Goal: Task Accomplishment & Management: Complete application form

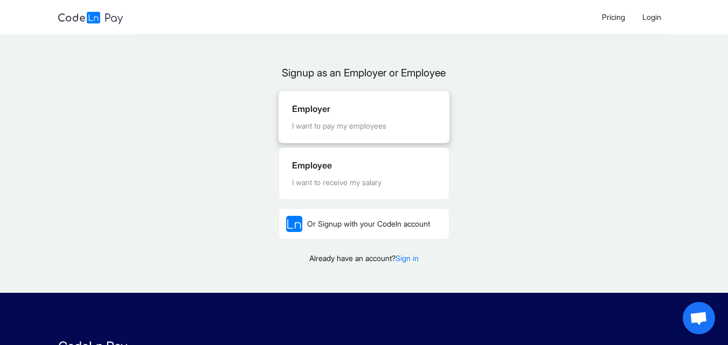
click at [388, 132] on div "I want to pay my employees" at bounding box center [364, 126] width 144 height 12
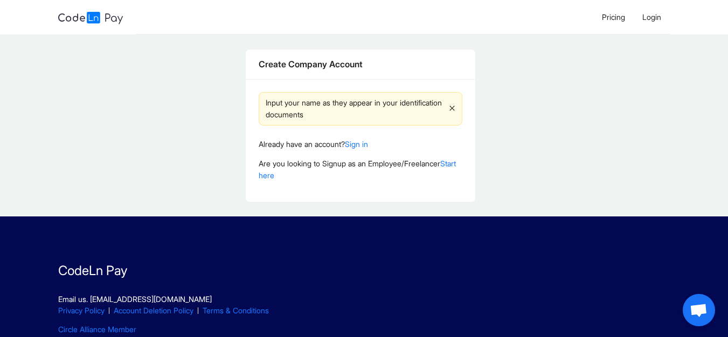
click at [455, 112] on icon "close" at bounding box center [452, 108] width 6 height 6
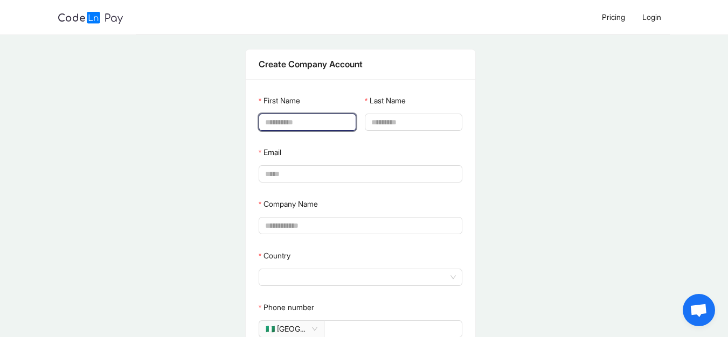
click at [325, 126] on input "First Name" at bounding box center [306, 122] width 82 height 12
type input "*********"
click at [389, 115] on span at bounding box center [413, 122] width 97 height 17
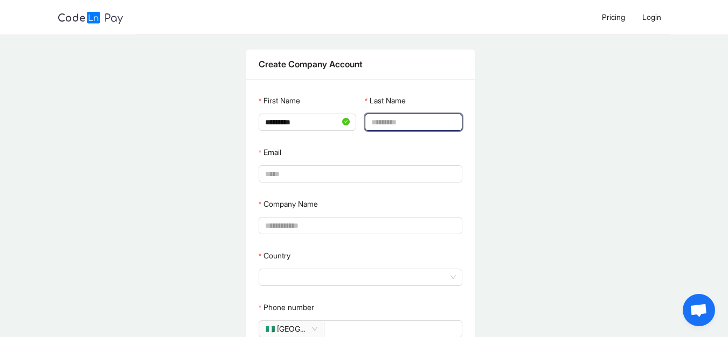
click at [396, 124] on input "Last Name" at bounding box center [412, 122] width 82 height 12
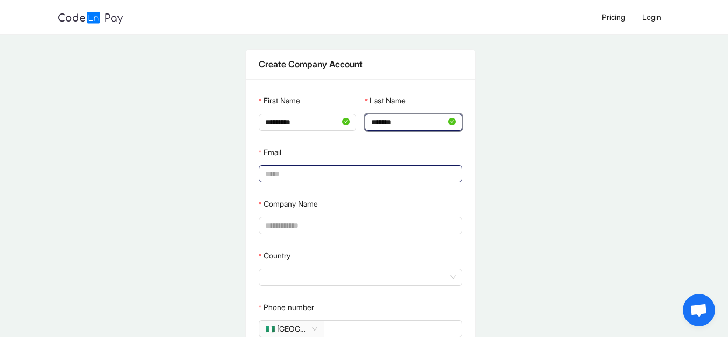
type input "*******"
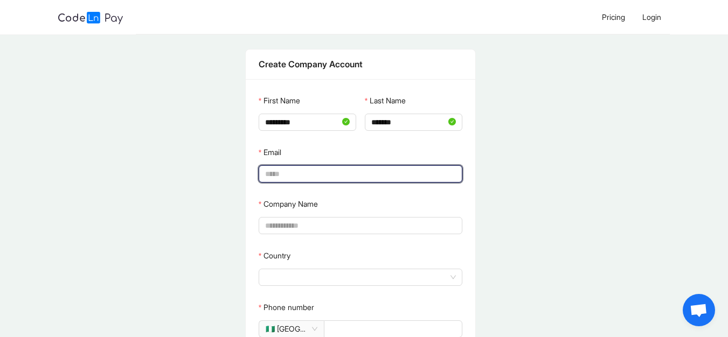
click at [344, 177] on input "Email" at bounding box center [359, 174] width 189 height 12
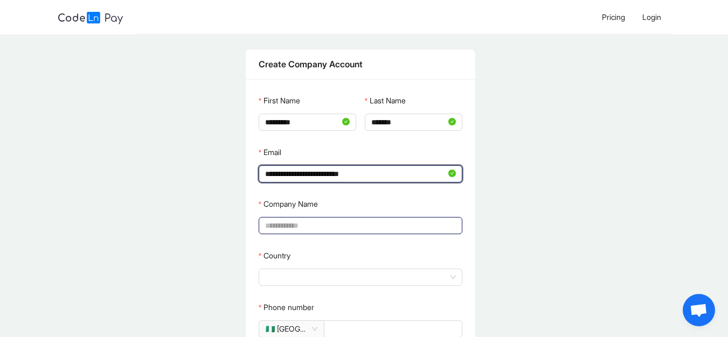
type input "**********"
click at [319, 225] on input "Company Name" at bounding box center [359, 226] width 189 height 12
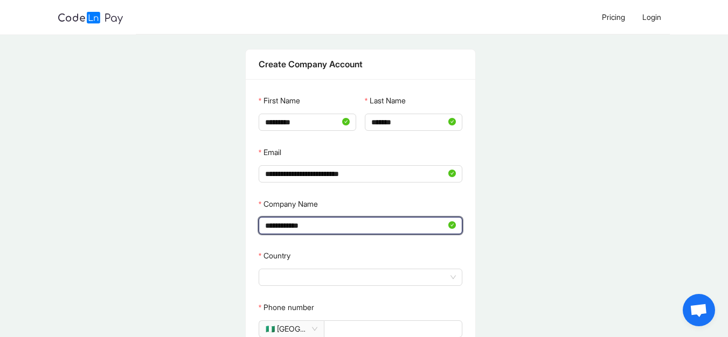
type input "**********"
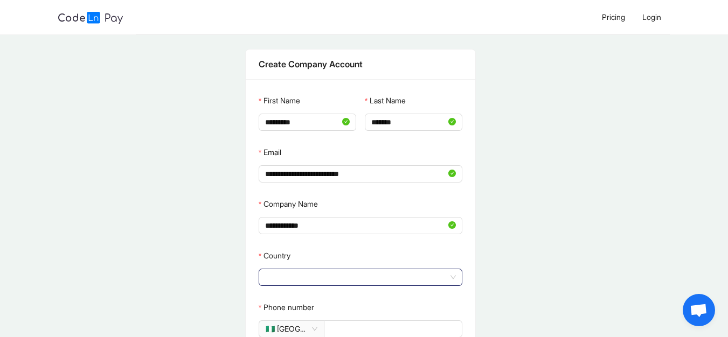
click at [310, 271] on div "Country" at bounding box center [361, 266] width 204 height 39
click at [310, 271] on span at bounding box center [360, 277] width 191 height 16
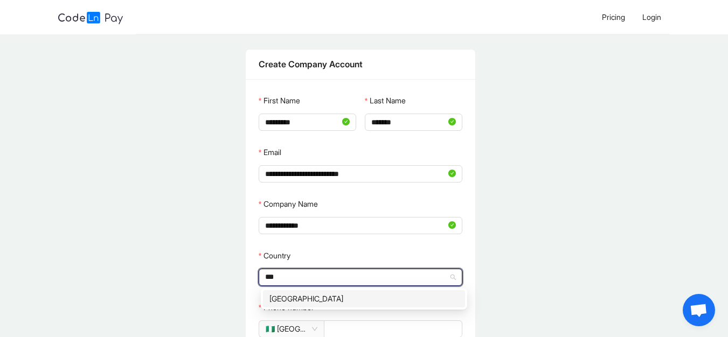
type input "****"
click at [291, 290] on div "[GEOGRAPHIC_DATA]" at bounding box center [364, 298] width 202 height 17
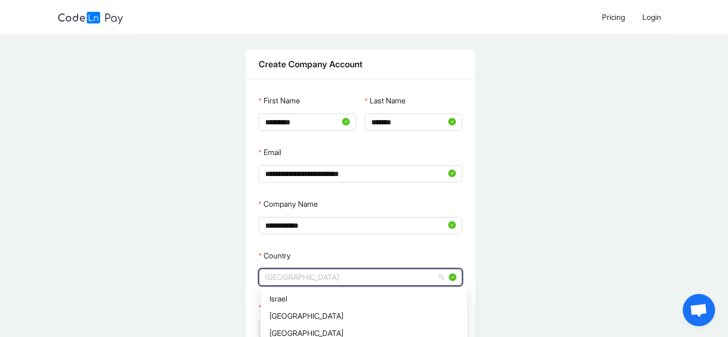
scroll to position [1478, 0]
click at [304, 278] on span "[GEOGRAPHIC_DATA]" at bounding box center [360, 277] width 191 height 16
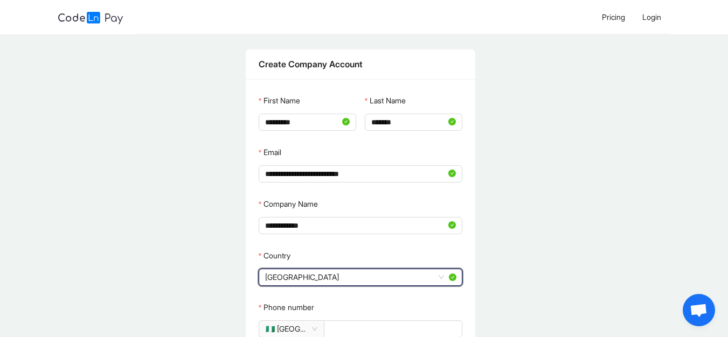
click at [546, 253] on div "**********" at bounding box center [360, 298] width 720 height 528
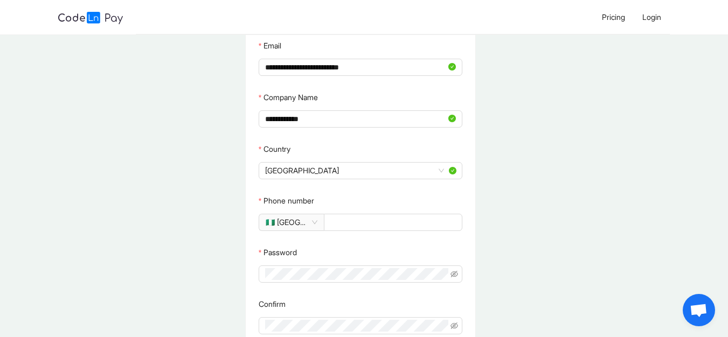
scroll to position [108, 0]
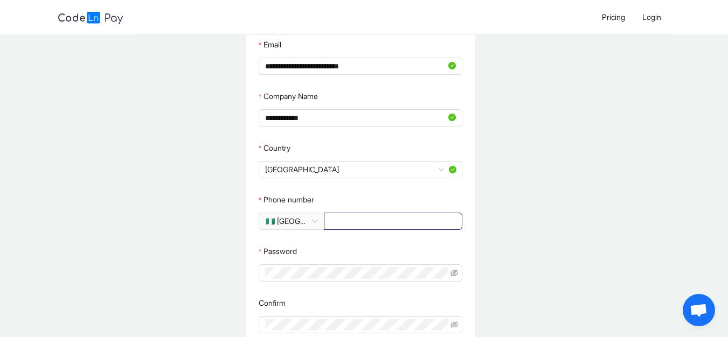
click at [375, 216] on input "Phone number" at bounding box center [391, 221] width 123 height 12
click at [316, 221] on span "🇳🇬 [GEOGRAPHIC_DATA]" at bounding box center [292, 221] width 52 height 16
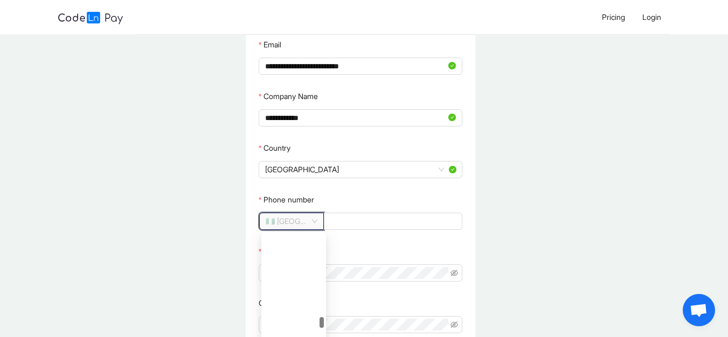
scroll to position [1900, 0]
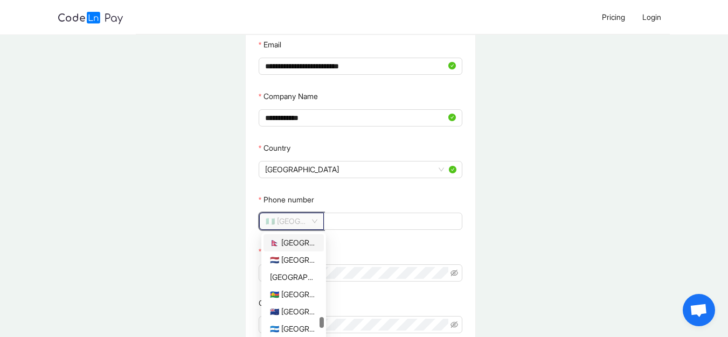
click at [295, 220] on span "🇳🇬 [GEOGRAPHIC_DATA]" at bounding box center [292, 221] width 52 height 16
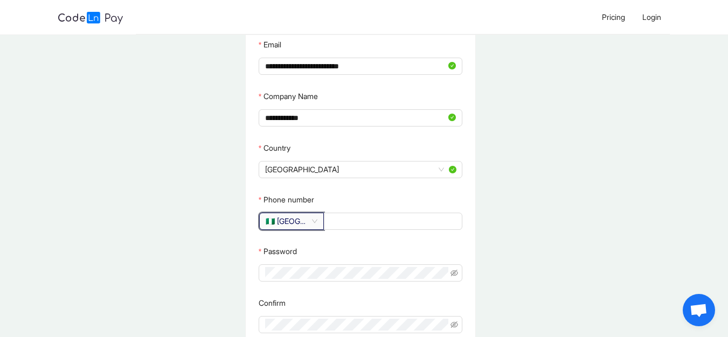
click at [301, 221] on span "🇳🇬 [GEOGRAPHIC_DATA]" at bounding box center [292, 221] width 52 height 16
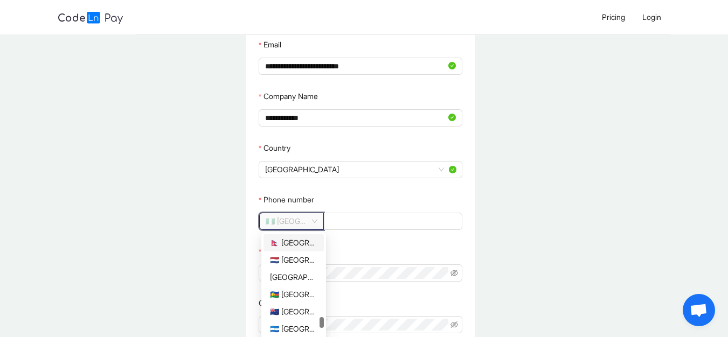
click at [322, 274] on div at bounding box center [321, 303] width 4 height 138
drag, startPoint x: 322, startPoint y: 317, endPoint x: 319, endPoint y: 290, distance: 27.1
click at [319, 290] on div "🇯🇴 [GEOGRAPHIC_DATA] 🇰🇿 [GEOGRAPHIC_DATA] 🇰🇪 [GEOGRAPHIC_DATA] 🇰🇮 [GEOGRAPHIC_D…" at bounding box center [293, 303] width 60 height 138
click at [307, 275] on div "🇰🇪 [GEOGRAPHIC_DATA]" at bounding box center [293, 275] width 47 height 12
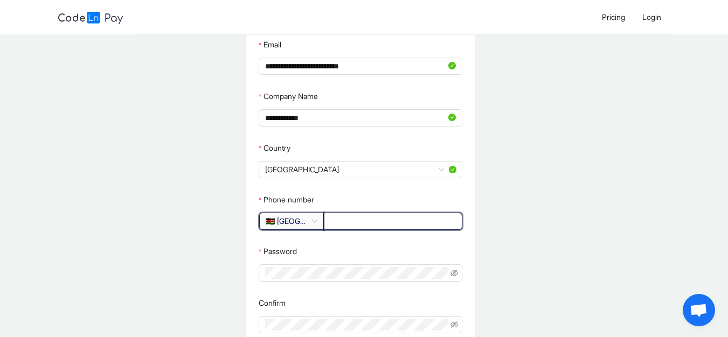
click at [335, 226] on input "Phone number" at bounding box center [391, 221] width 123 height 12
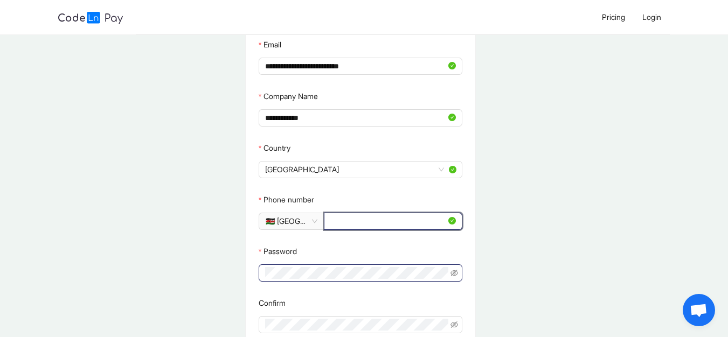
type input "**********"
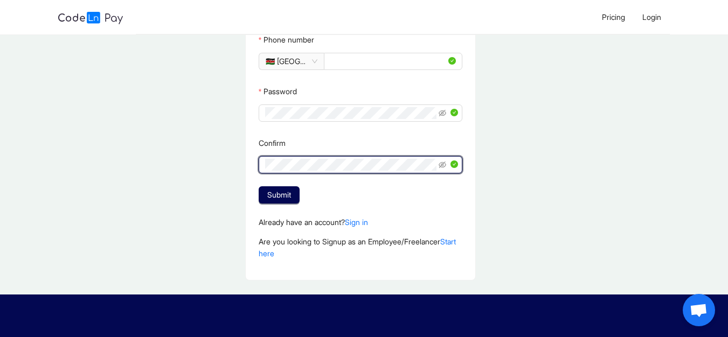
scroll to position [280, 0]
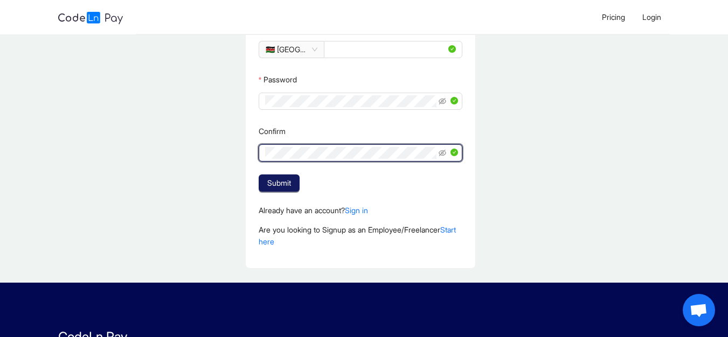
click at [283, 182] on span "Submit" at bounding box center [279, 183] width 24 height 12
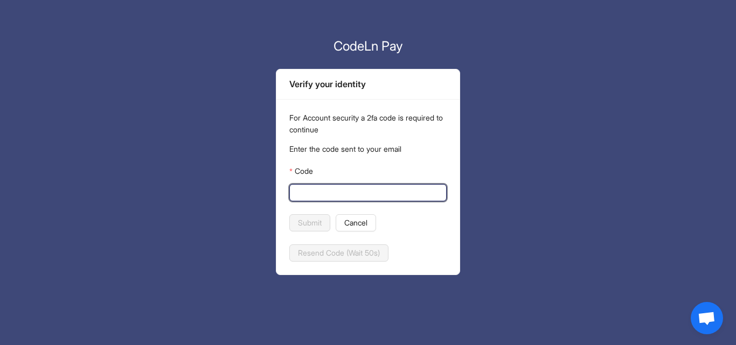
click at [354, 187] on input "Code" at bounding box center [367, 193] width 142 height 12
paste input "******"
type input "******"
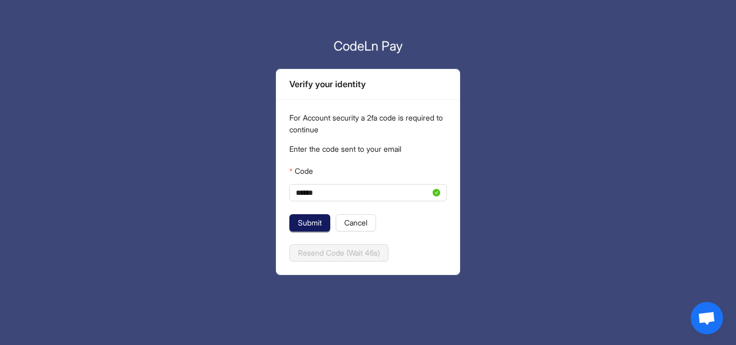
click at [315, 231] on button "Submit" at bounding box center [309, 222] width 41 height 17
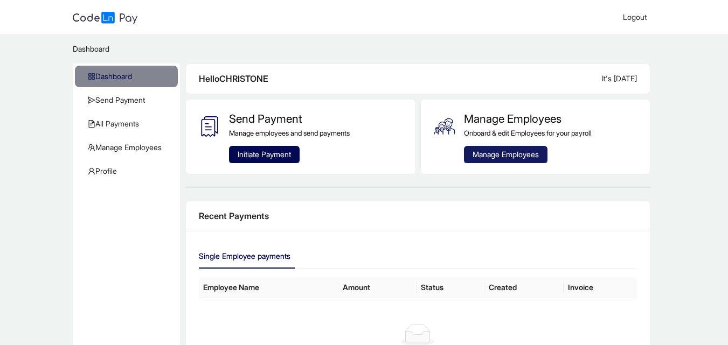
click at [490, 160] on span "Manage Employees" at bounding box center [505, 155] width 66 height 12
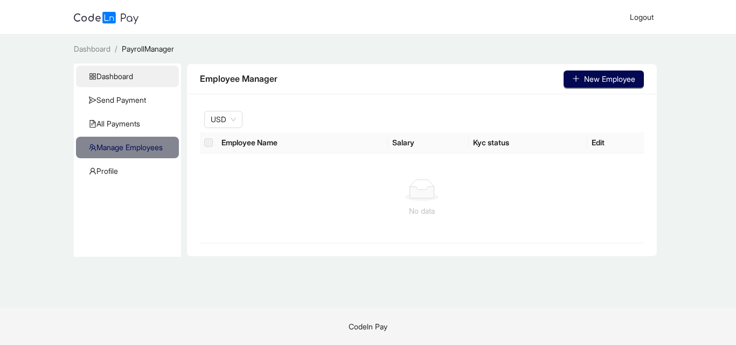
click at [126, 76] on span "Dashboard" at bounding box center [129, 77] width 81 height 22
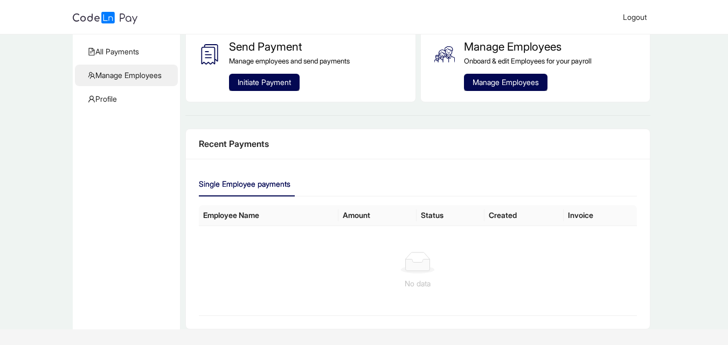
scroll to position [29, 0]
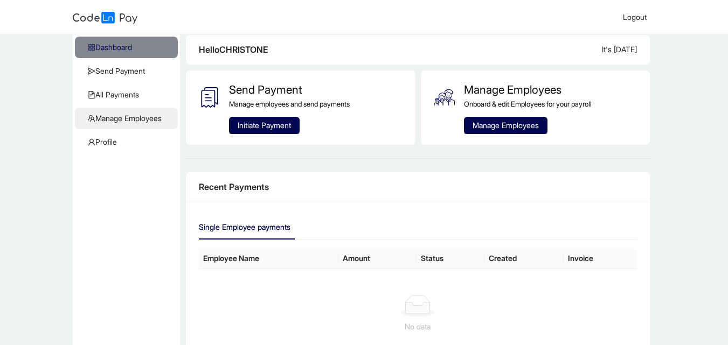
click at [161, 116] on span "Manage Employees" at bounding box center [128, 119] width 81 height 22
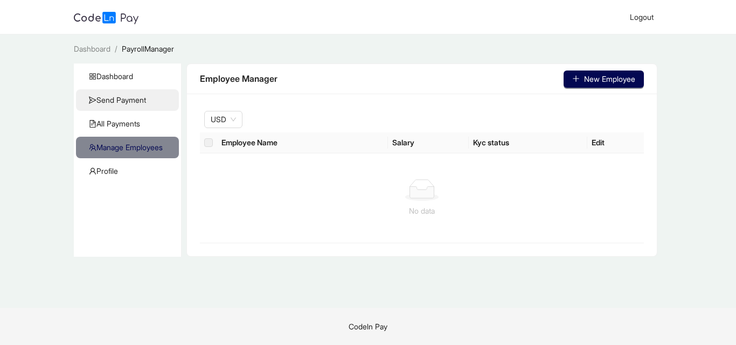
click at [145, 98] on span "Send Payment" at bounding box center [129, 100] width 81 height 22
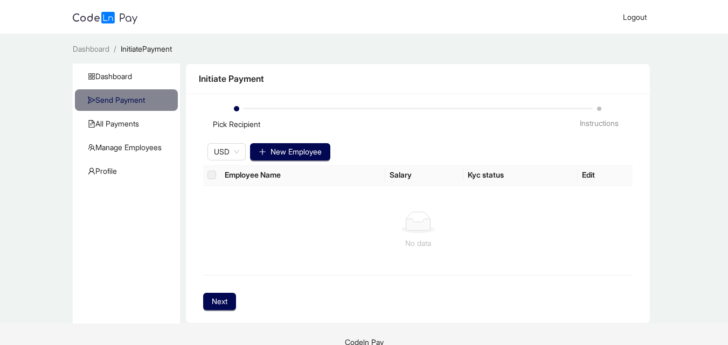
click at [258, 111] on div "Pick Recipient" at bounding box center [380, 119] width 363 height 24
drag, startPoint x: 254, startPoint y: 109, endPoint x: 227, endPoint y: 113, distance: 26.7
click at [227, 113] on div "Pick Recipient" at bounding box center [380, 119] width 363 height 24
click at [239, 112] on span at bounding box center [236, 108] width 5 height 5
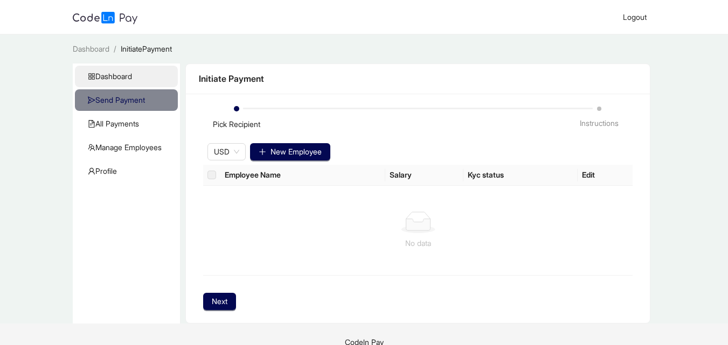
click at [128, 76] on span "Dashboard" at bounding box center [128, 77] width 81 height 22
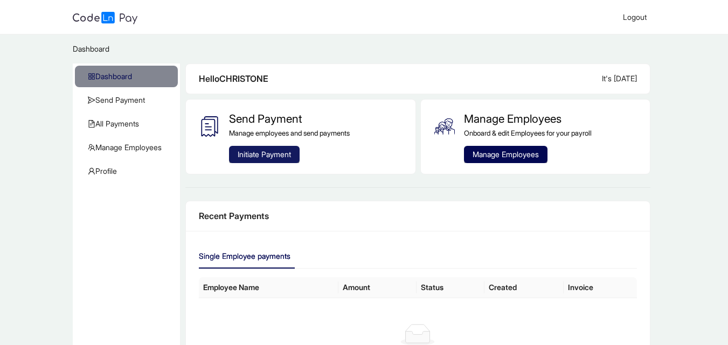
click at [271, 155] on span "Initiate Payment" at bounding box center [264, 155] width 53 height 12
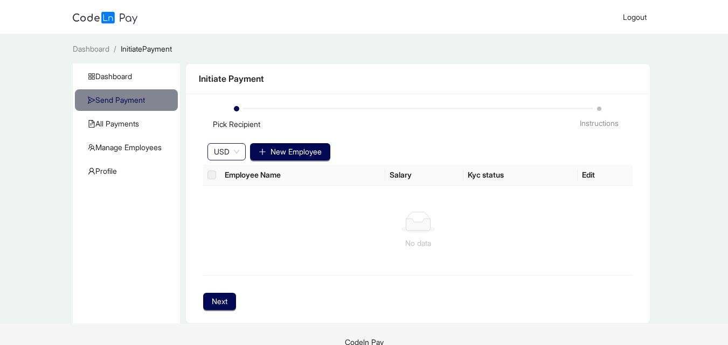
drag, startPoint x: 210, startPoint y: 178, endPoint x: 221, endPoint y: 160, distance: 21.5
click at [221, 160] on div "USD New Employee Employee Name Salary Kyc status Edit No data" at bounding box center [417, 207] width 429 height 137
click at [221, 160] on span "USD" at bounding box center [226, 152] width 25 height 16
click at [138, 144] on span "Manage Employees" at bounding box center [128, 148] width 81 height 22
